Goal: Task Accomplishment & Management: Use online tool/utility

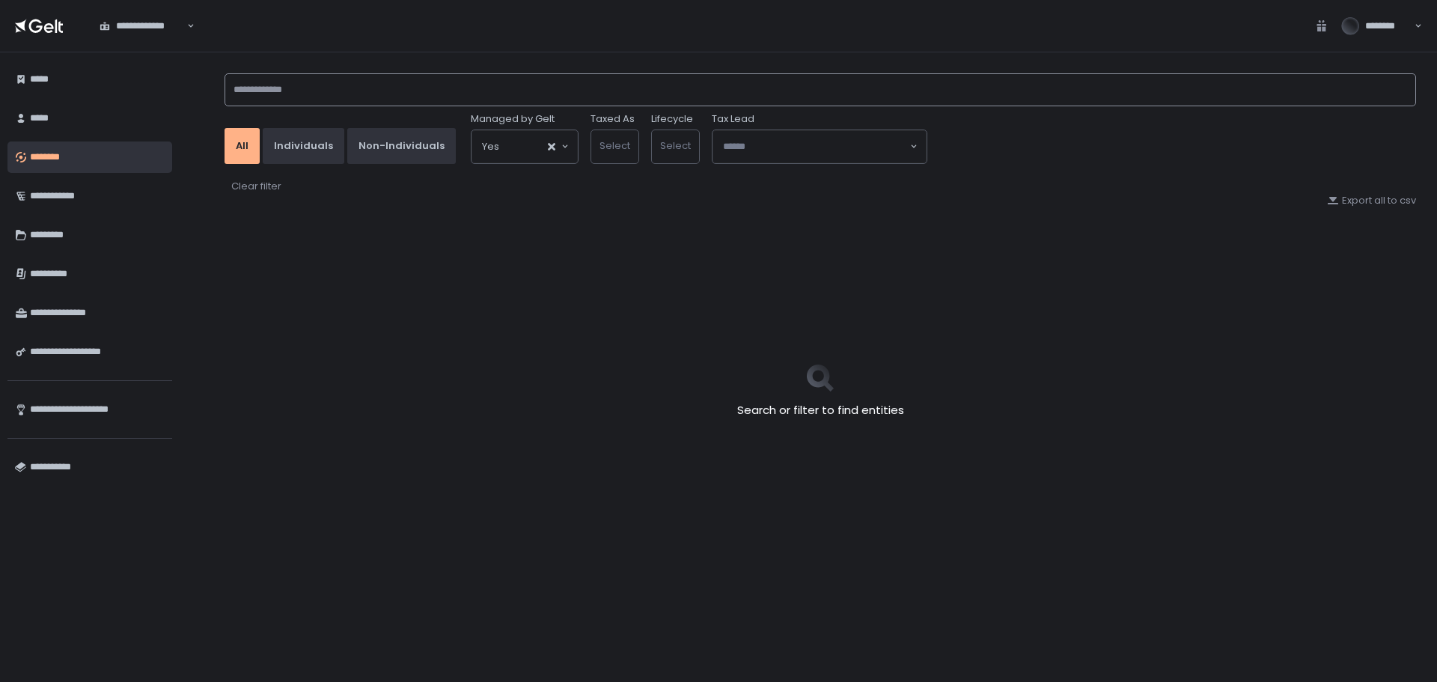
click at [353, 82] on input at bounding box center [821, 89] width 1192 height 33
click at [308, 88] on input at bounding box center [821, 89] width 1192 height 33
click at [322, 100] on input at bounding box center [821, 89] width 1192 height 33
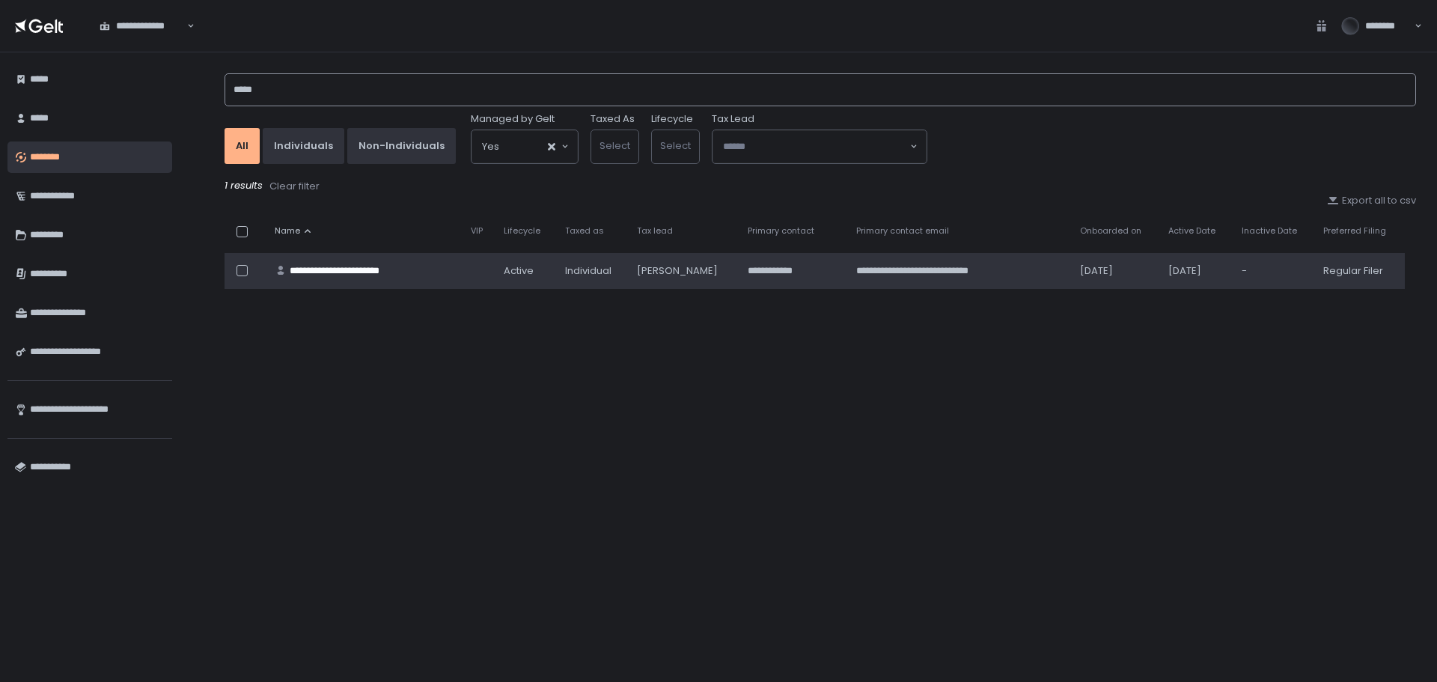
type input "*****"
click at [385, 273] on div "**********" at bounding box center [353, 270] width 127 height 13
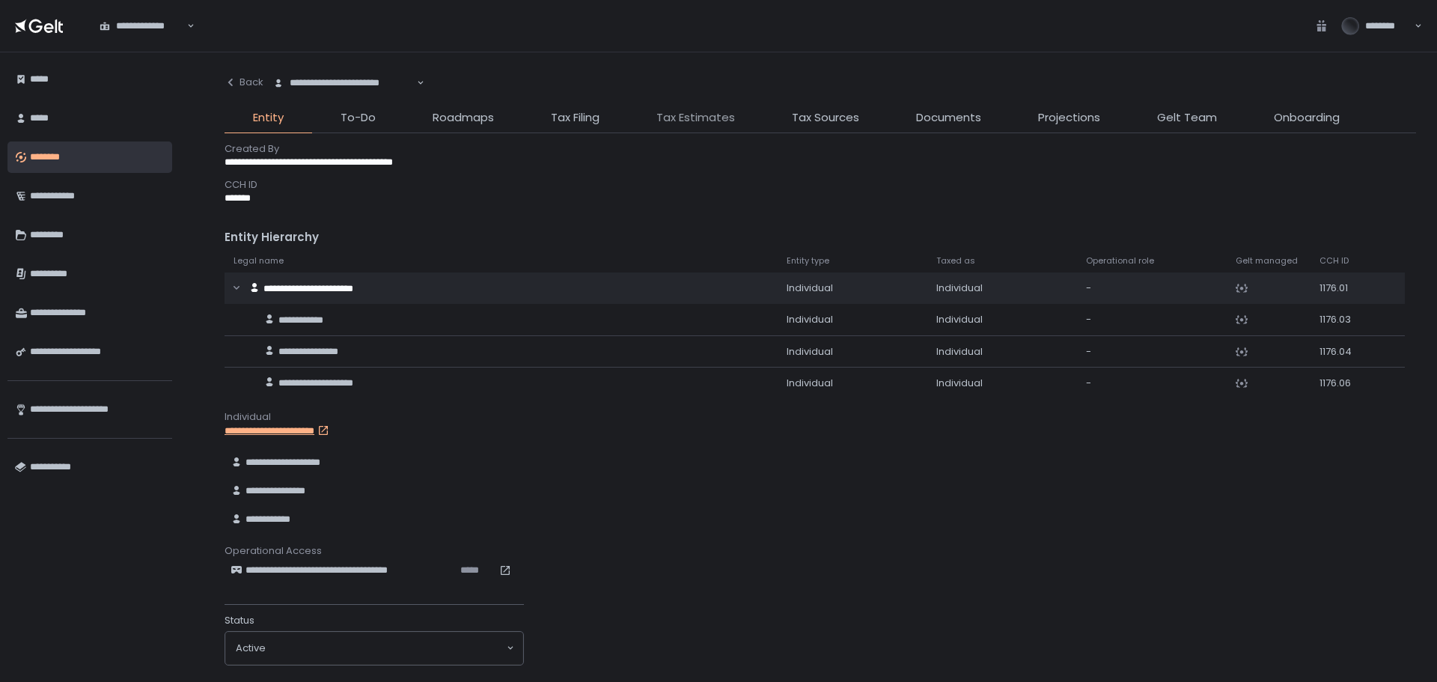
click at [698, 120] on span "Tax Estimates" at bounding box center [695, 117] width 79 height 17
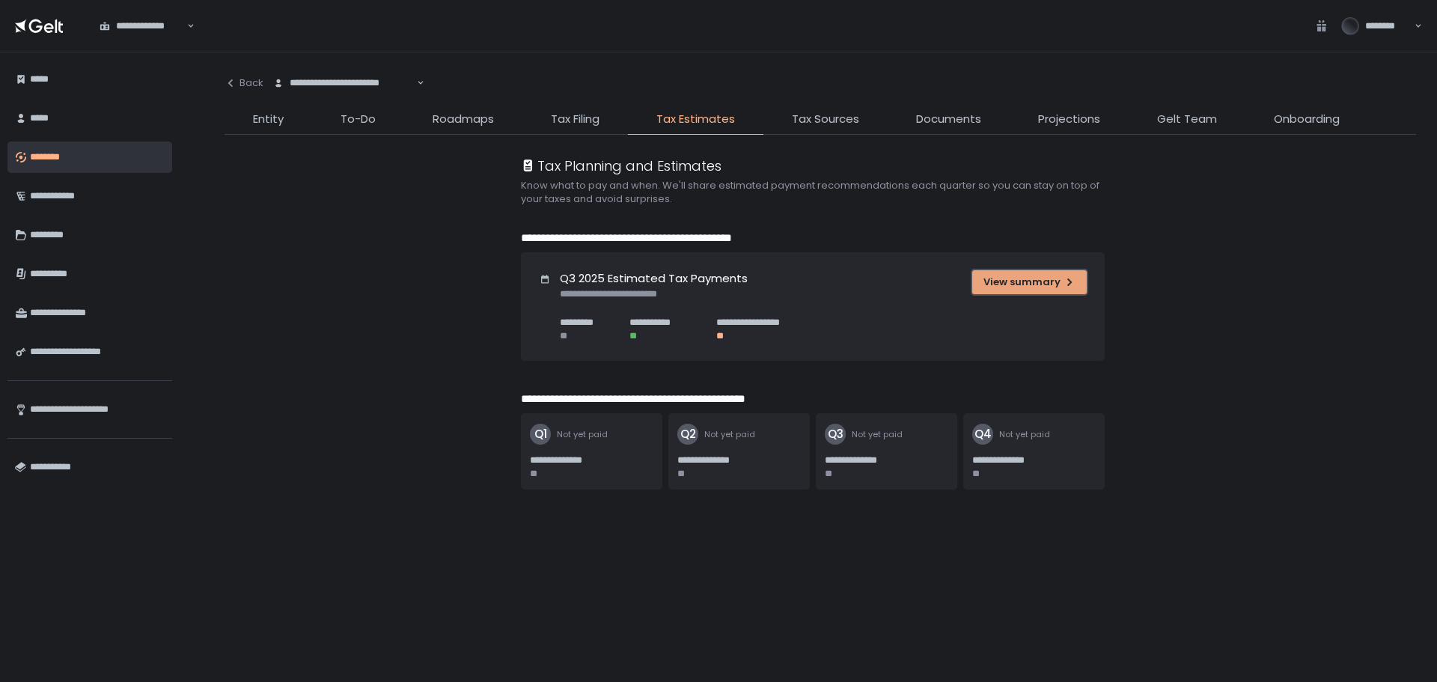
click at [1076, 281] on button "View summary" at bounding box center [1029, 282] width 115 height 24
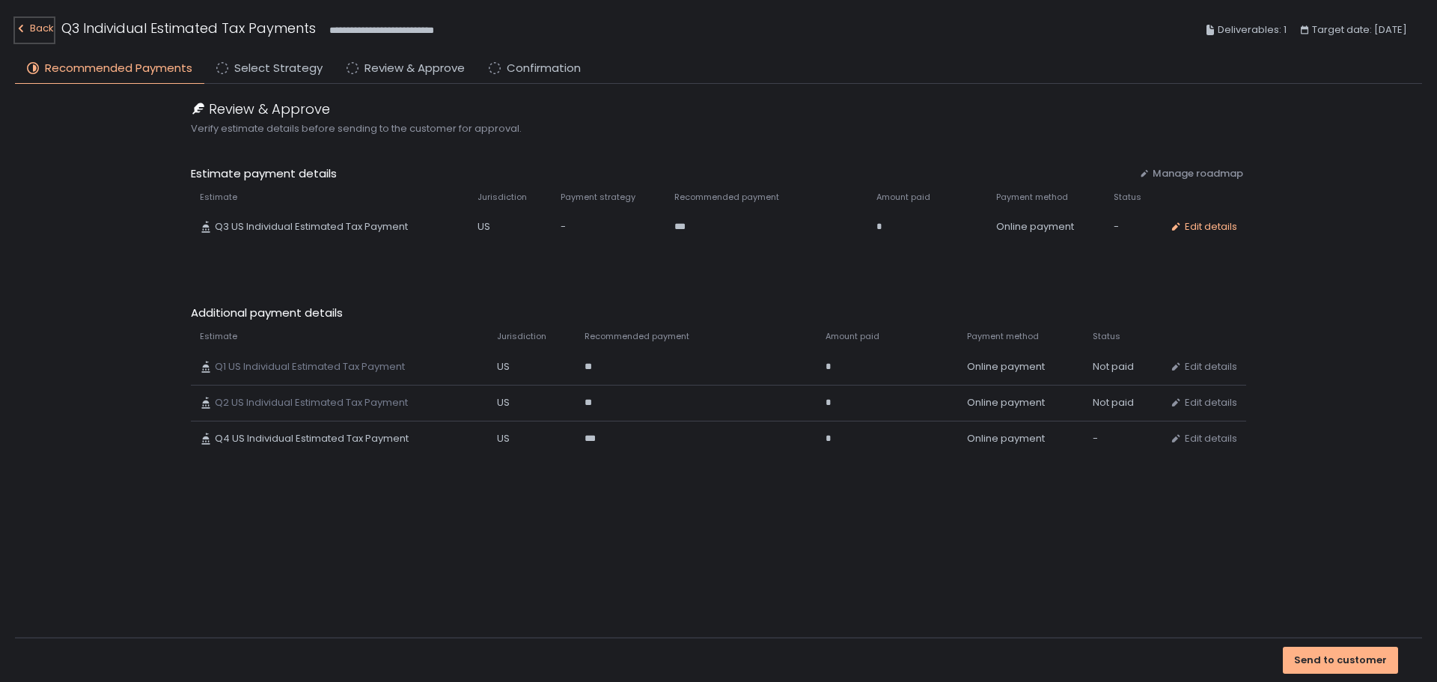
click at [36, 28] on div "Back" at bounding box center [34, 28] width 39 height 18
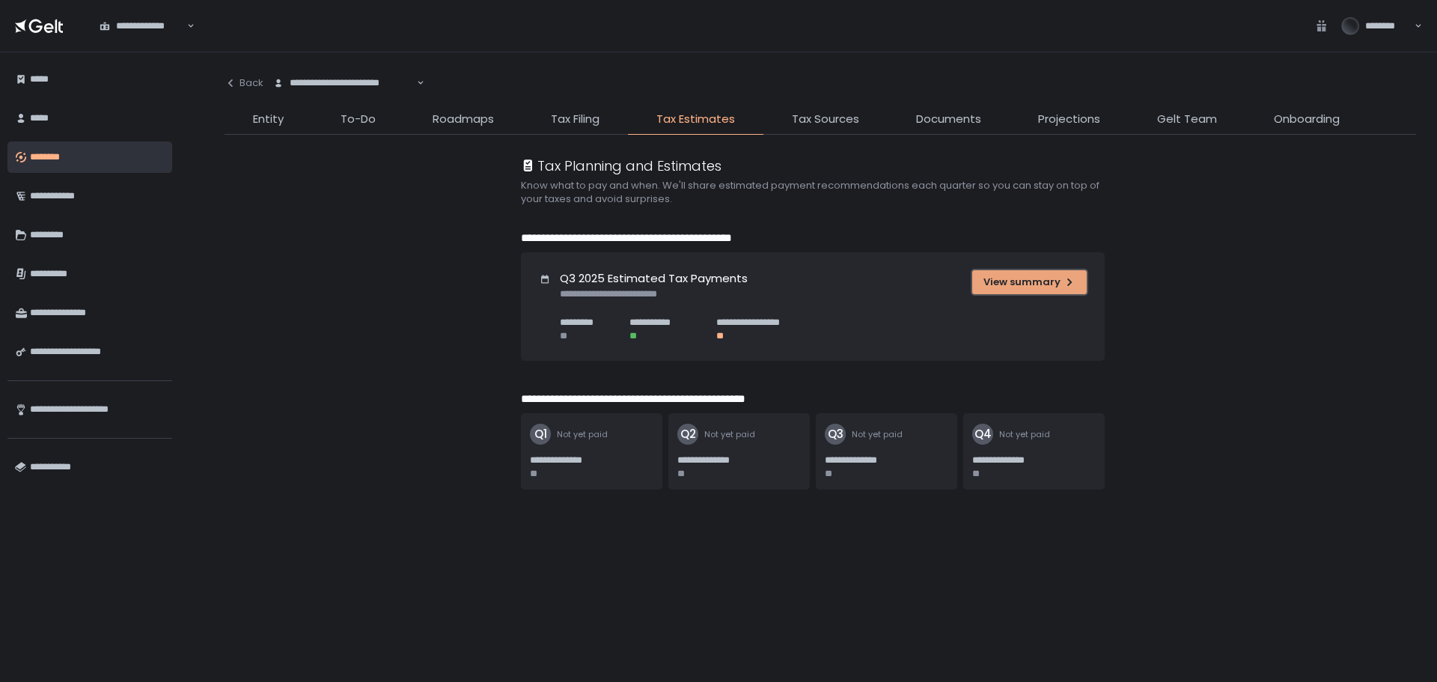
click at [1049, 285] on div "View summary" at bounding box center [1030, 281] width 92 height 13
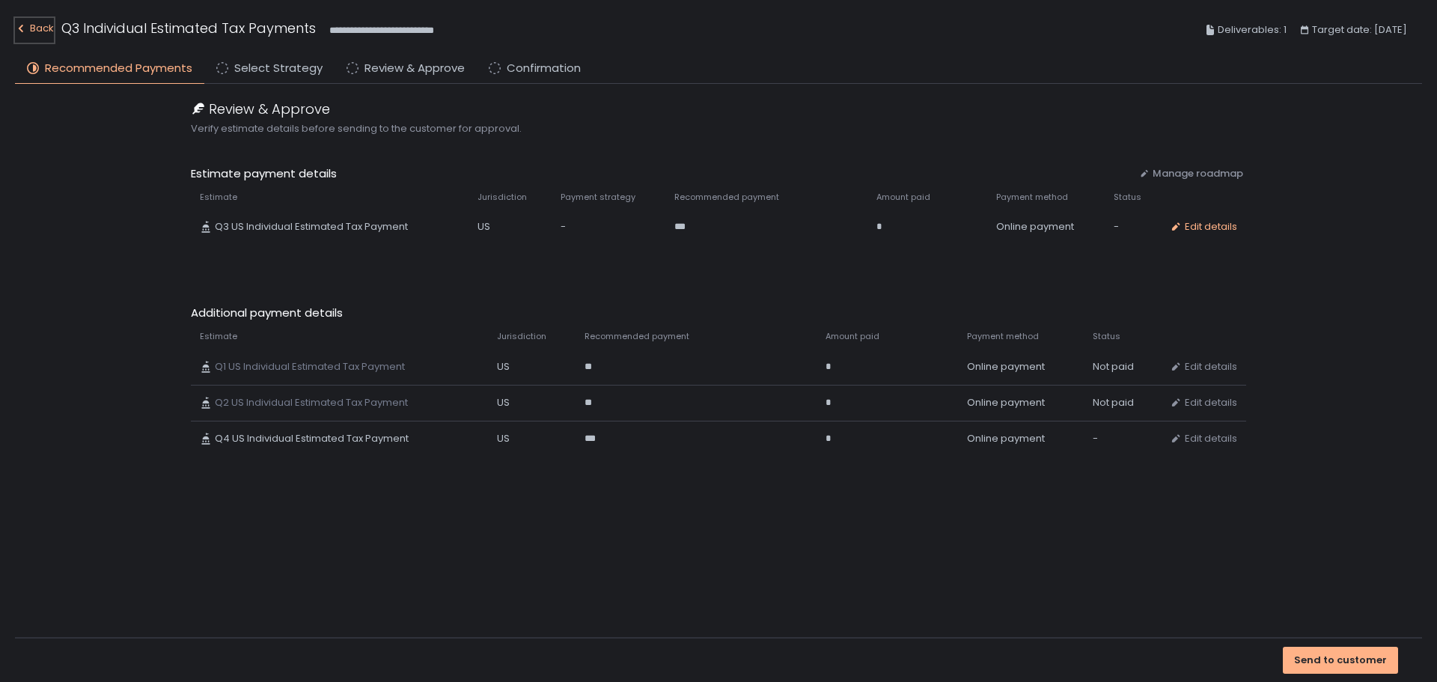
click at [30, 24] on div "Back" at bounding box center [34, 28] width 39 height 18
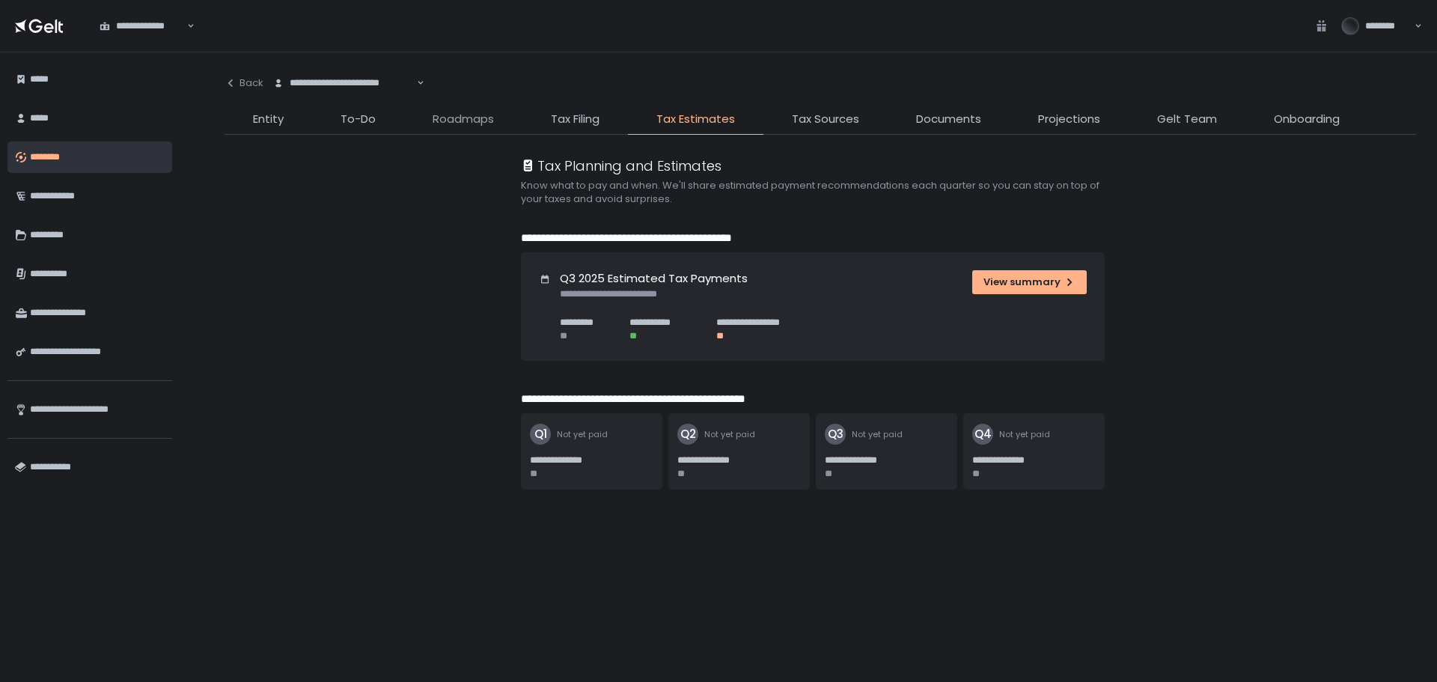
click at [464, 127] on span "Roadmaps" at bounding box center [463, 119] width 61 height 17
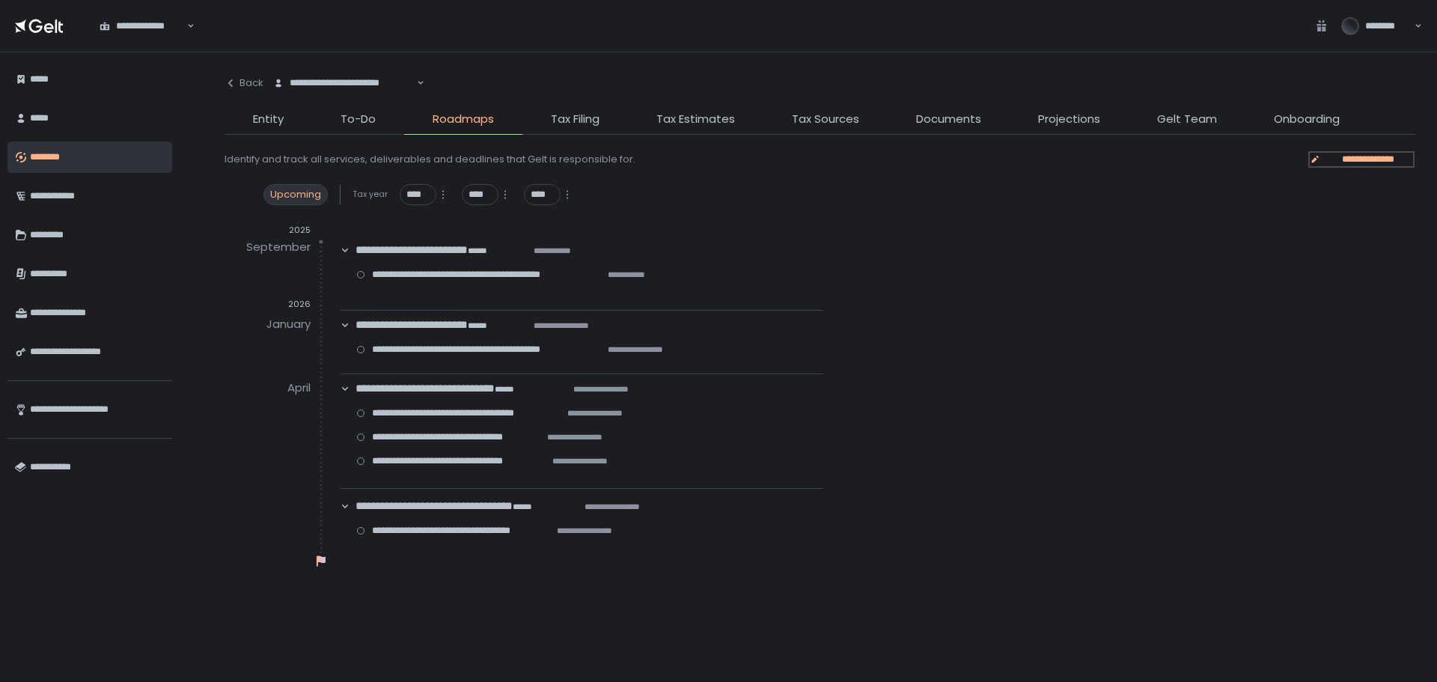
click at [1370, 158] on span "**********" at bounding box center [1368, 159] width 90 height 13
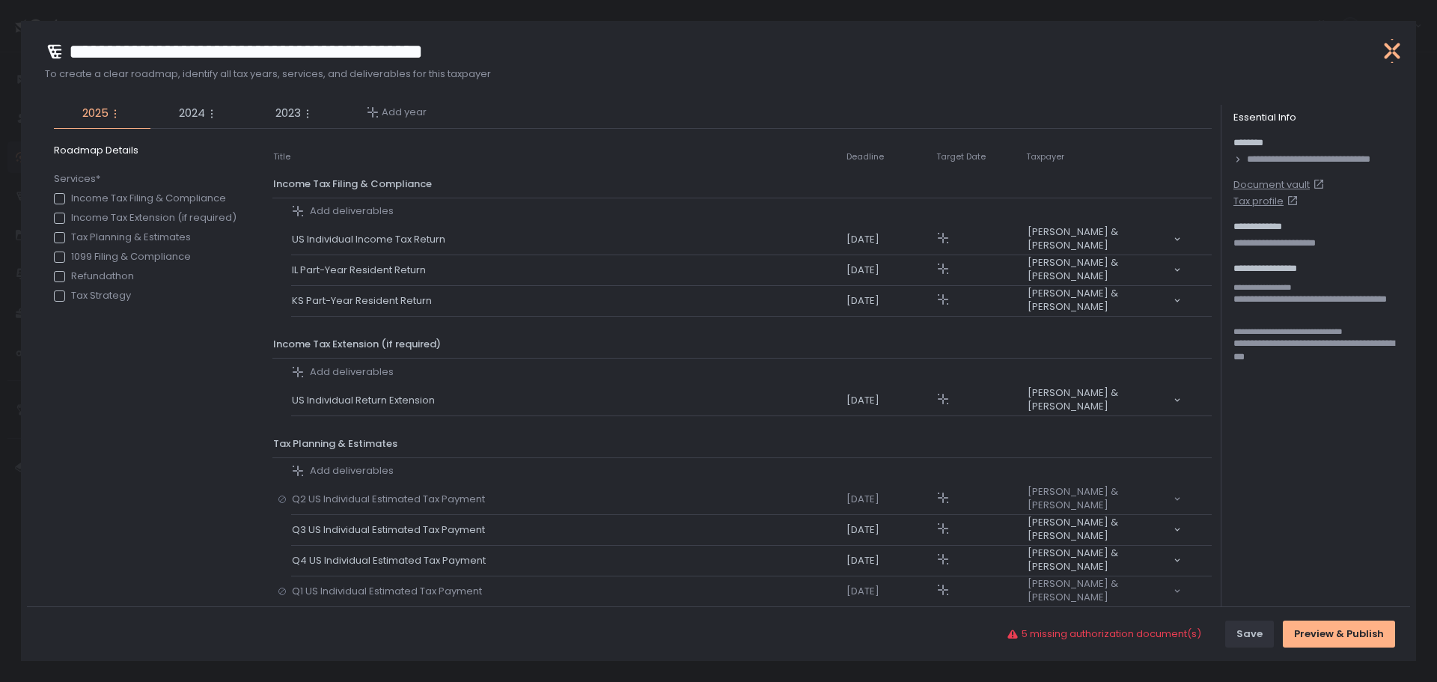
click at [1386, 47] on icon "button" at bounding box center [1392, 51] width 24 height 24
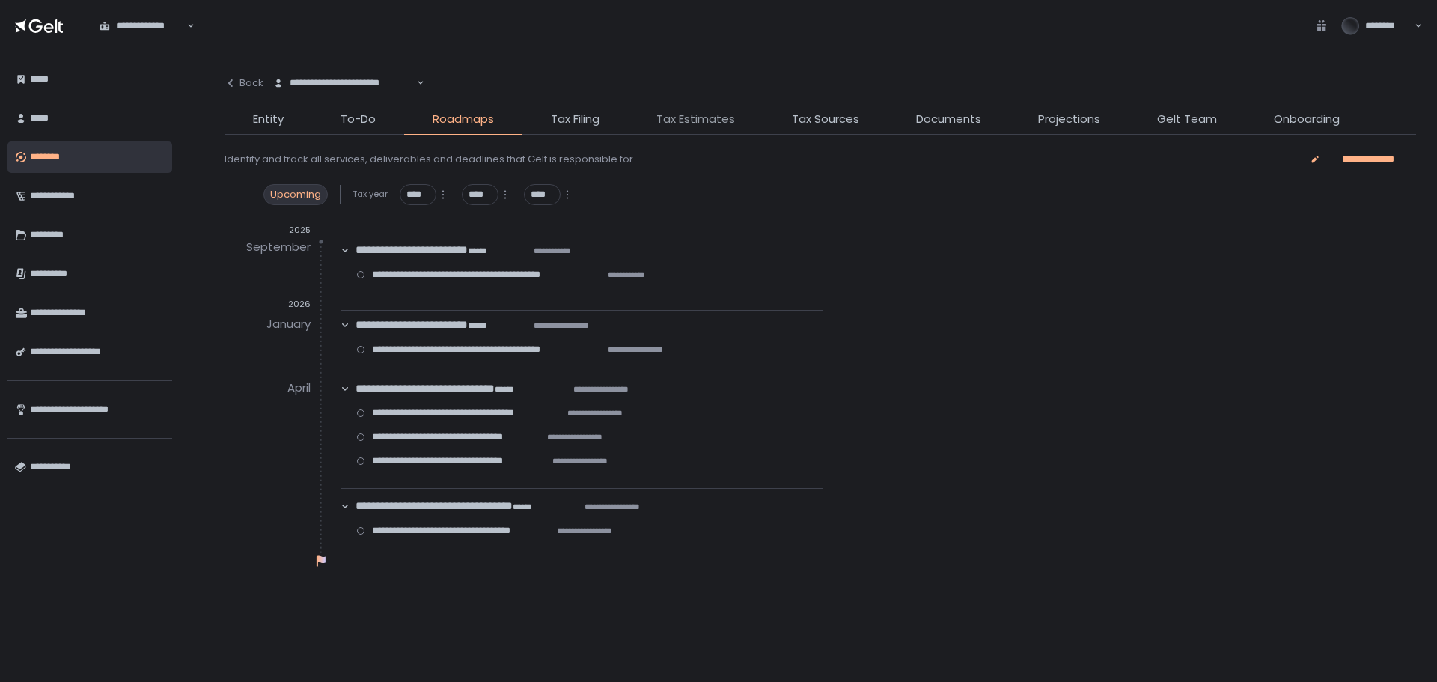
drag, startPoint x: 725, startPoint y: 114, endPoint x: 856, endPoint y: 365, distance: 283.2
click at [724, 114] on span "Tax Estimates" at bounding box center [695, 119] width 79 height 17
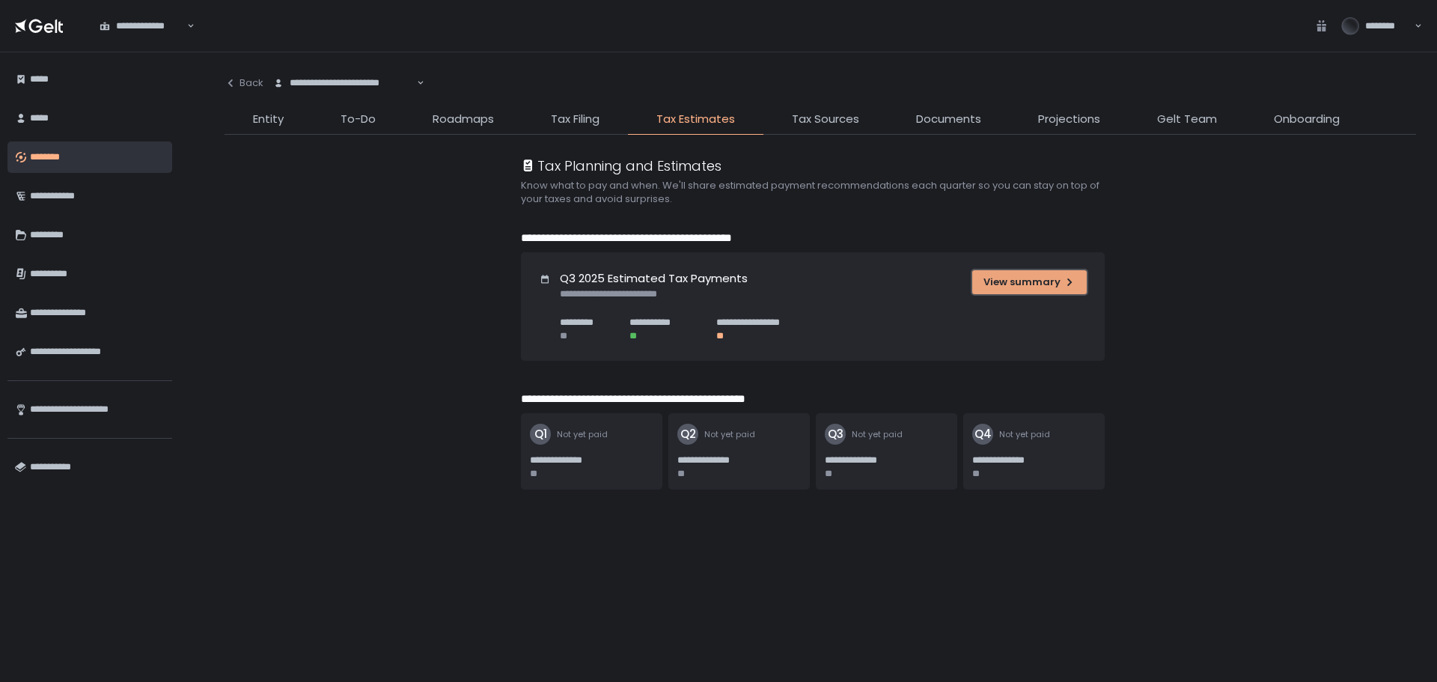
click at [1026, 272] on button "View summary" at bounding box center [1029, 282] width 115 height 24
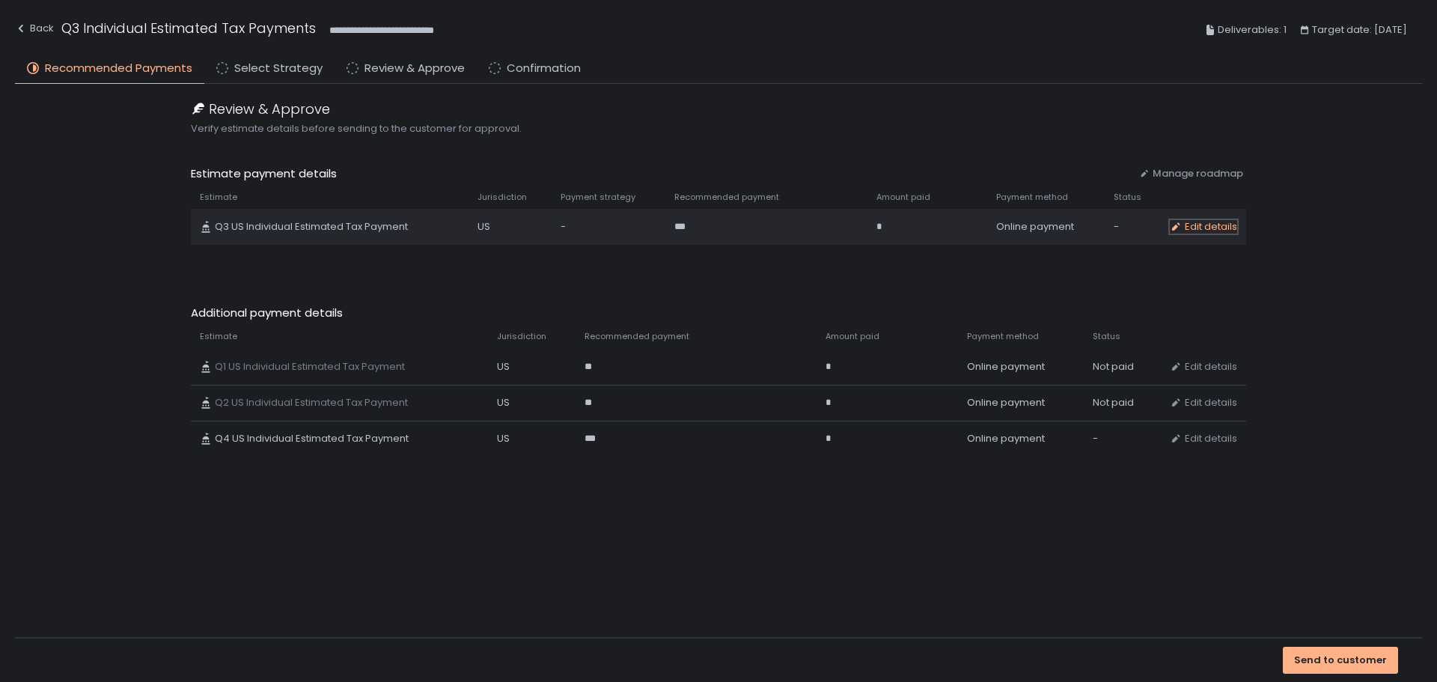
click at [1219, 231] on div "Edit details" at bounding box center [1203, 226] width 67 height 13
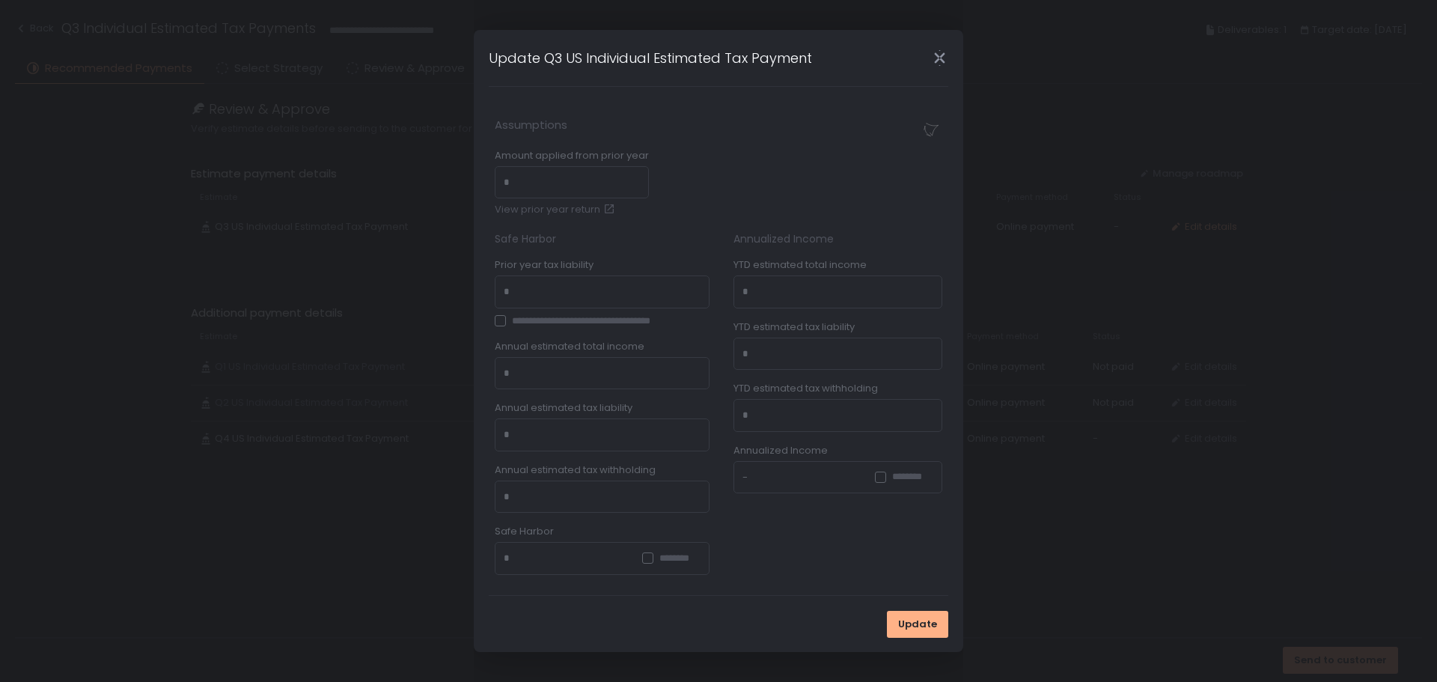
type input "******"
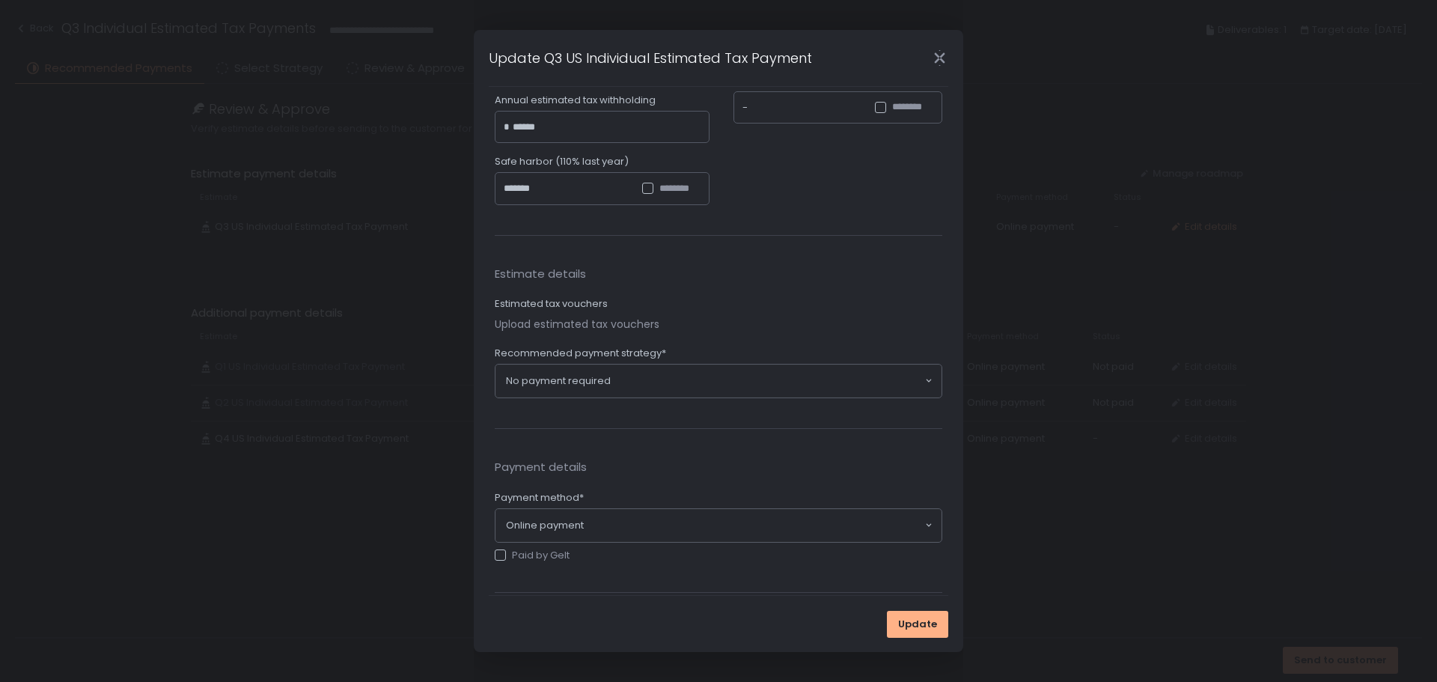
scroll to position [374, 0]
click at [571, 380] on div "No payment required" at bounding box center [714, 376] width 421 height 15
click at [716, 335] on div "Estimate details Estimated tax vouchers Upload estimated tax vouchers Recommend…" at bounding box center [719, 328] width 448 height 194
click at [943, 61] on icon "Close" at bounding box center [939, 58] width 10 height 19
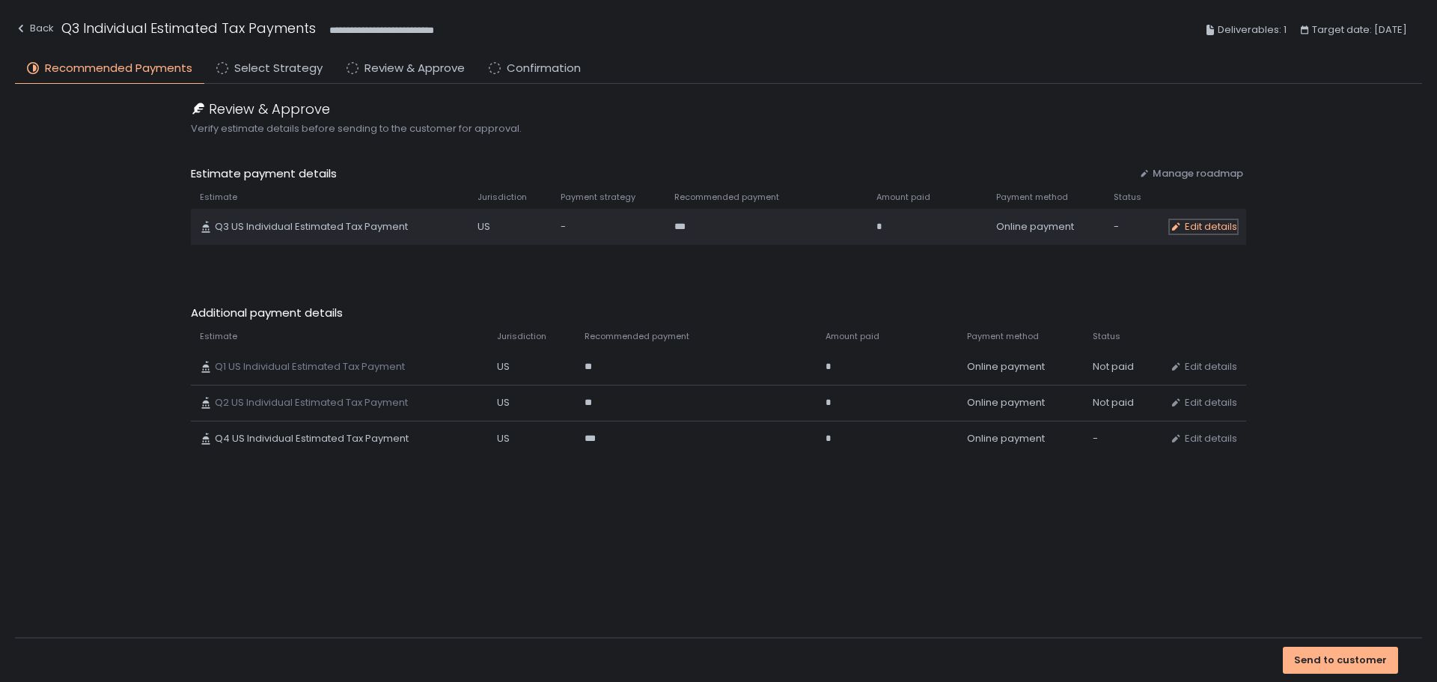
click at [1226, 225] on div "Edit details" at bounding box center [1203, 226] width 67 height 13
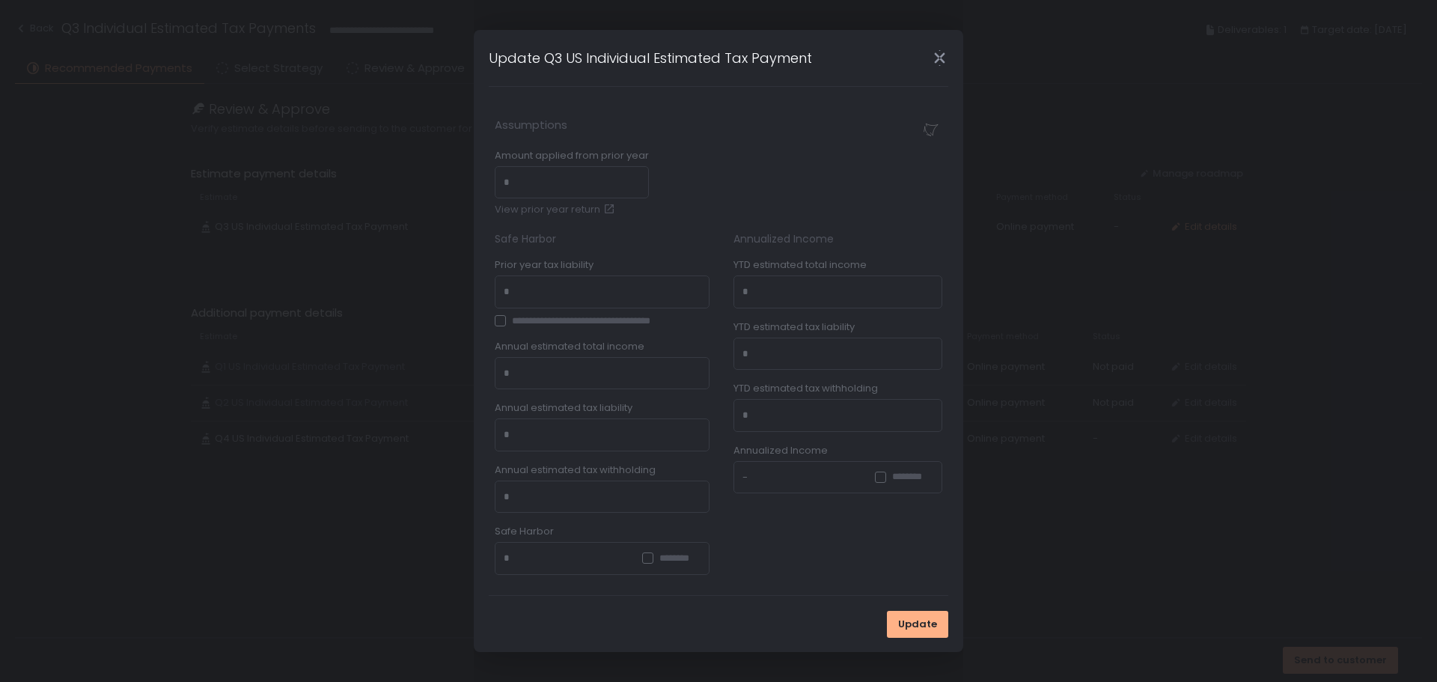
type input "******"
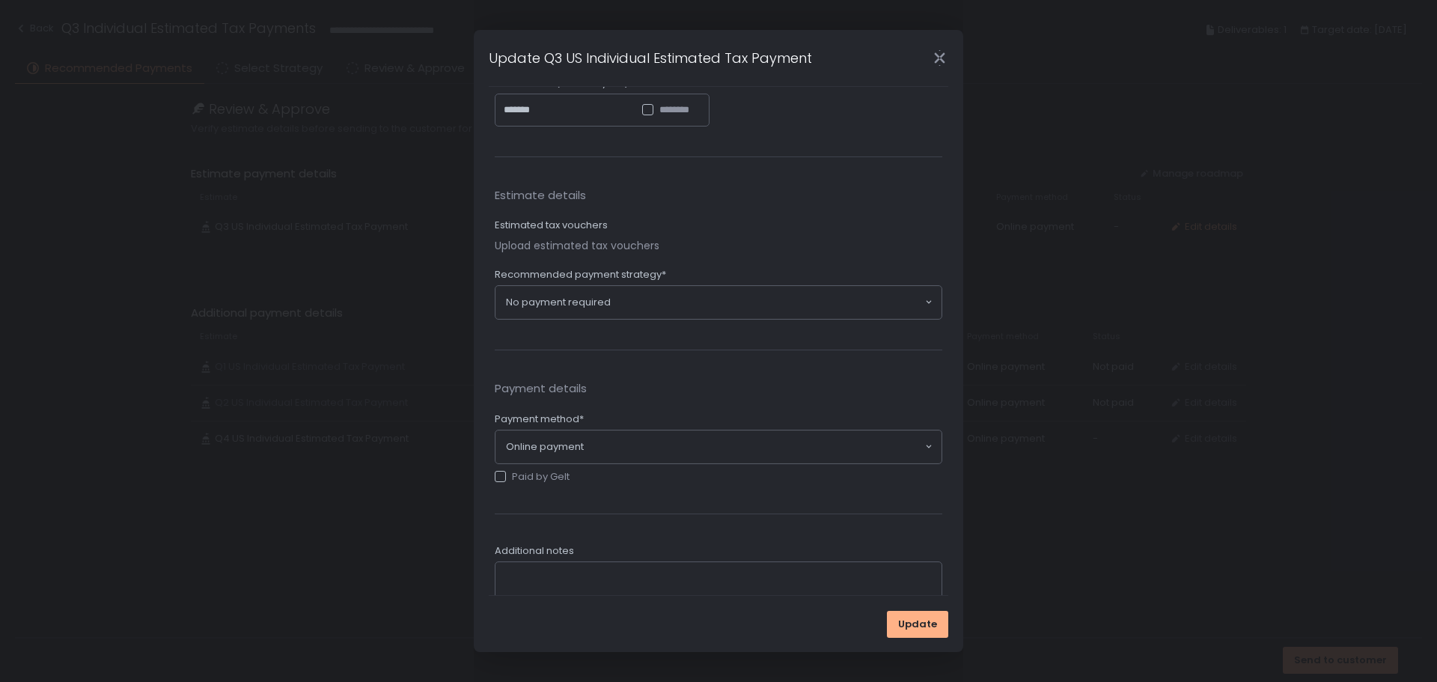
scroll to position [546, 0]
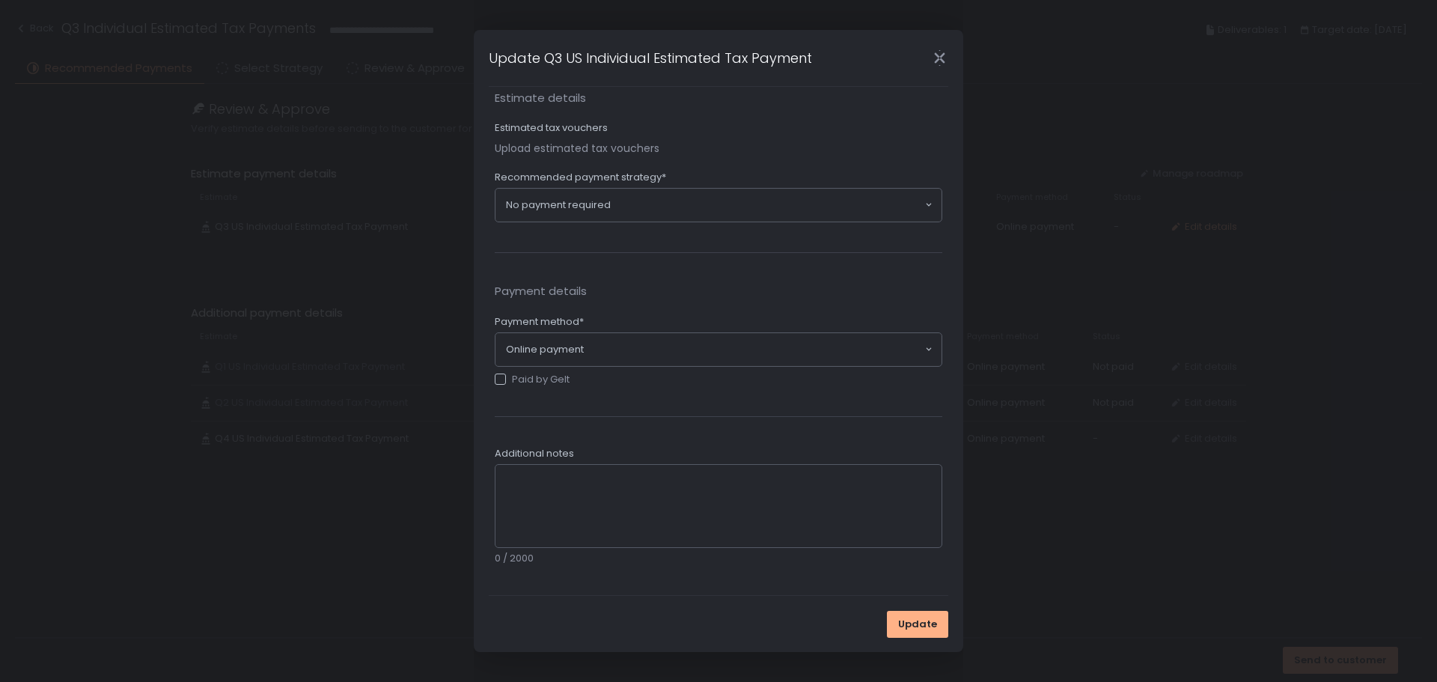
click at [941, 65] on icon "Close" at bounding box center [940, 58] width 16 height 16
